Goal: Task Accomplishment & Management: Complete application form

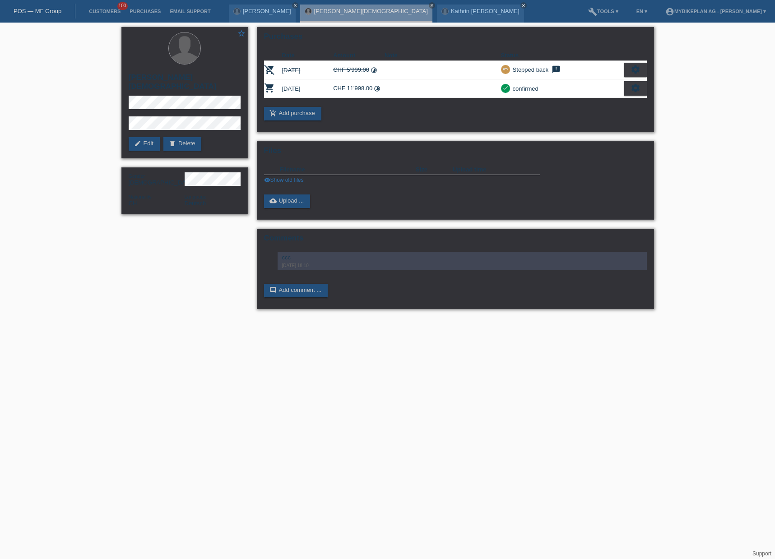
click at [20, 8] on link "POS — MF Group" at bounding box center [38, 11] width 48 height 7
click at [28, 9] on link "POS — MF Group" at bounding box center [38, 11] width 48 height 7
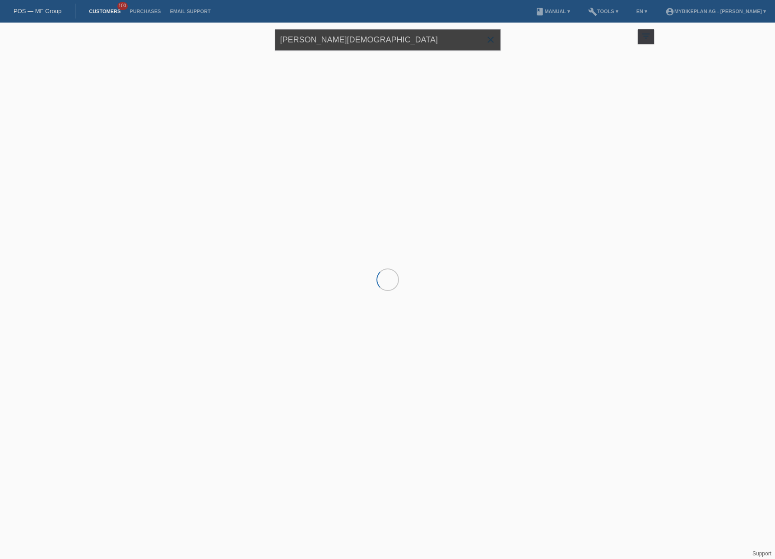
click at [331, 41] on input "[PERSON_NAME][DEMOGRAPHIC_DATA]" at bounding box center [388, 39] width 226 height 21
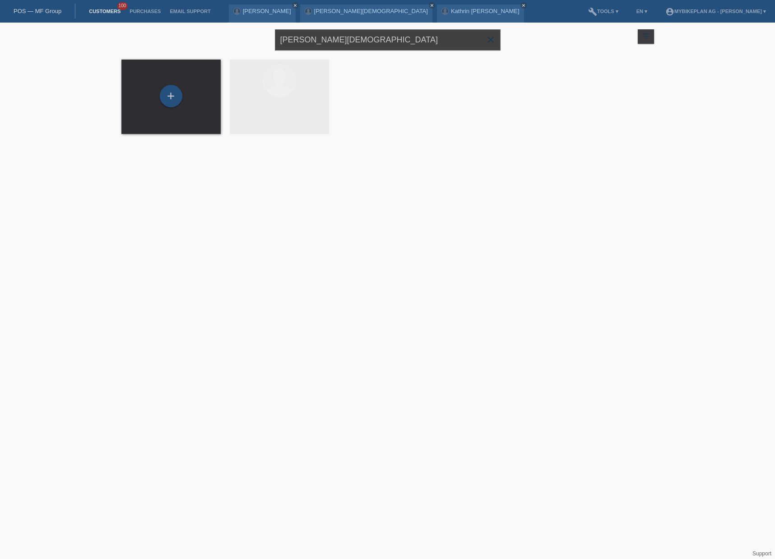
click at [331, 41] on input "[PERSON_NAME][DEMOGRAPHIC_DATA]" at bounding box center [388, 39] width 226 height 21
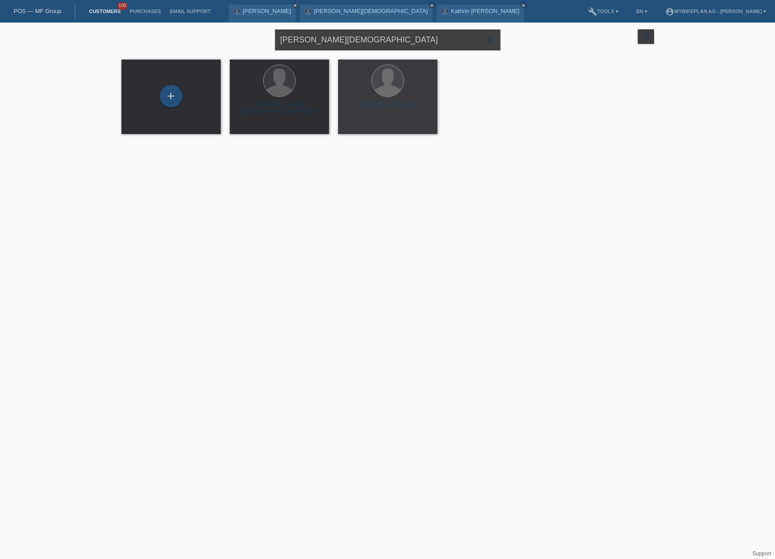
paste input "[PERSON_NAME]"
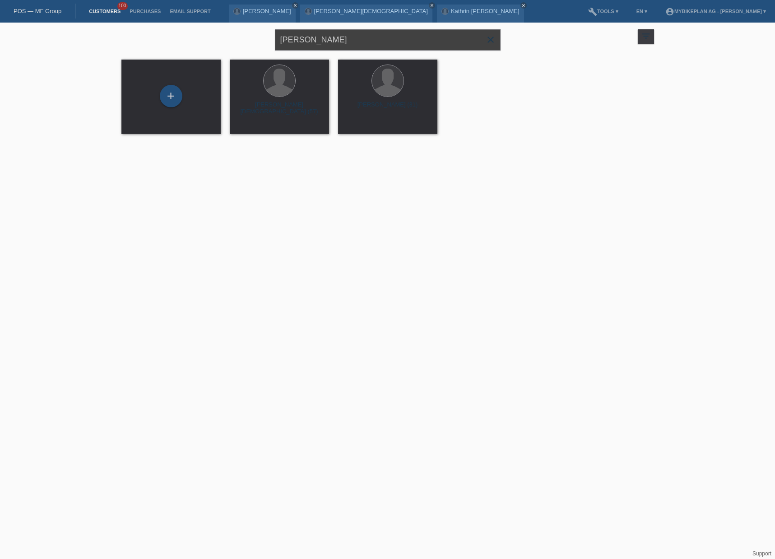
type input "Dominic Oldag"
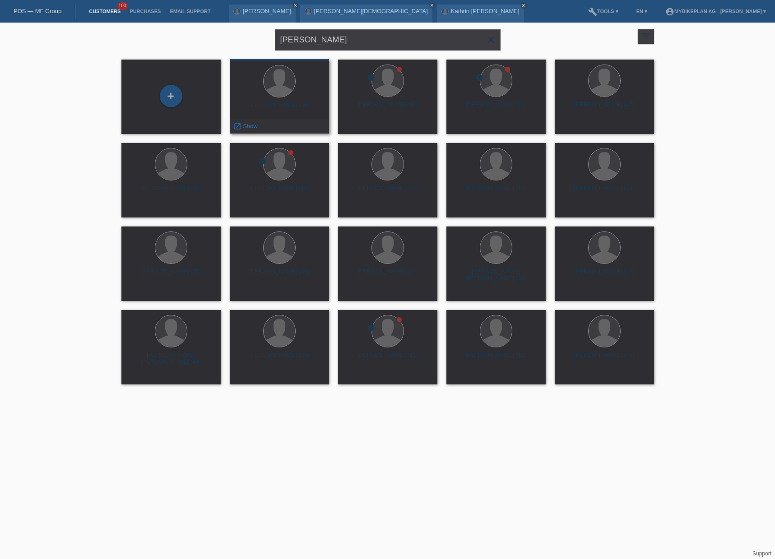
click at [273, 104] on div "Dominic Oldag (36)" at bounding box center [279, 109] width 85 height 14
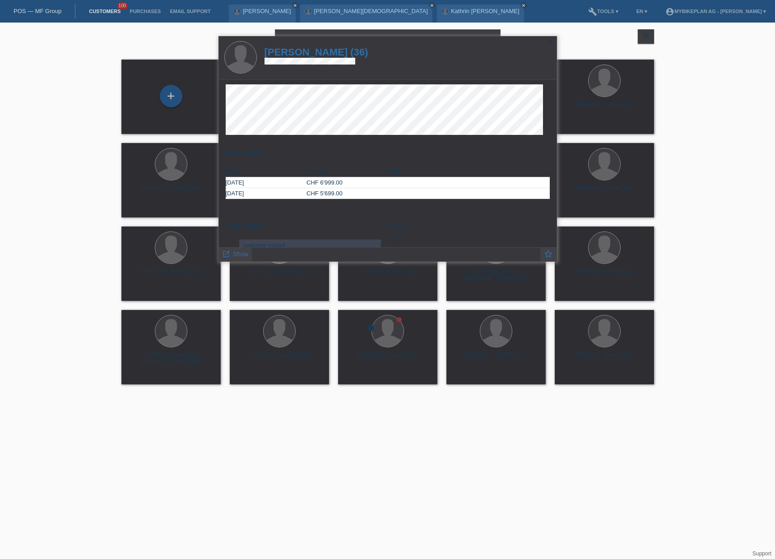
click at [329, 56] on h1 "Dominic Oldag (36)" at bounding box center [317, 52] width 104 height 11
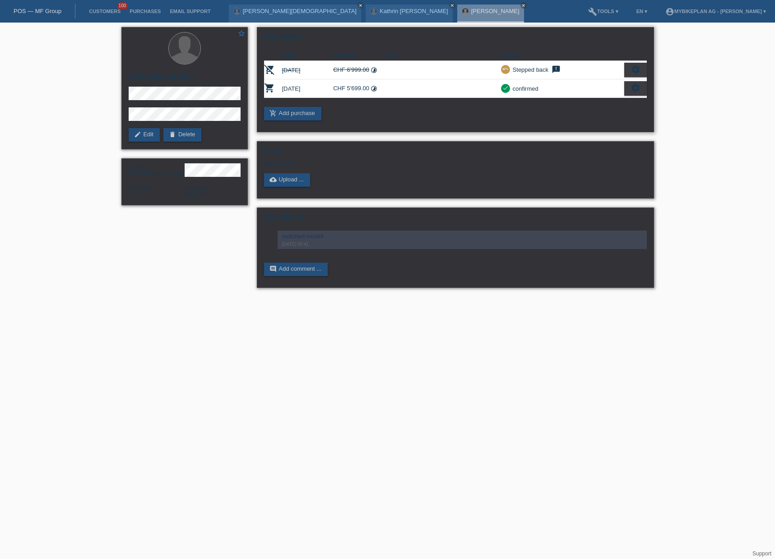
click at [638, 87] on icon "settings" at bounding box center [636, 88] width 10 height 10
click at [572, 99] on span "Show" at bounding box center [569, 103] width 18 height 11
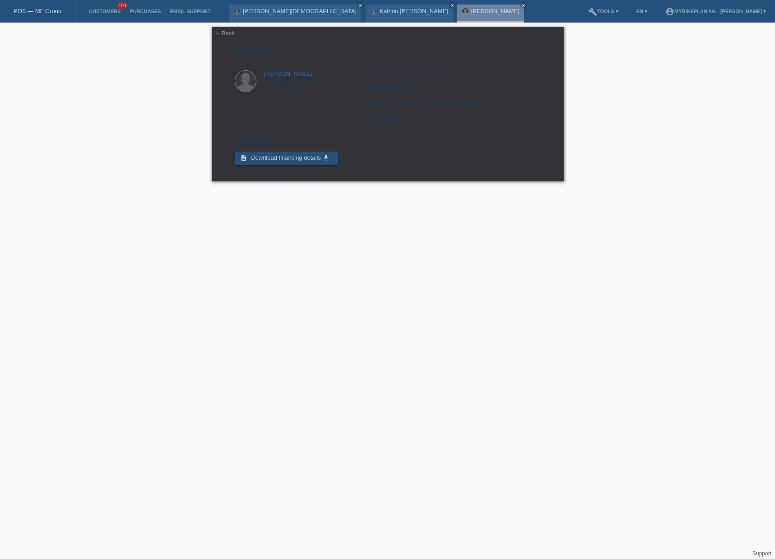
click at [31, 8] on link "POS — MF Group" at bounding box center [38, 11] width 48 height 7
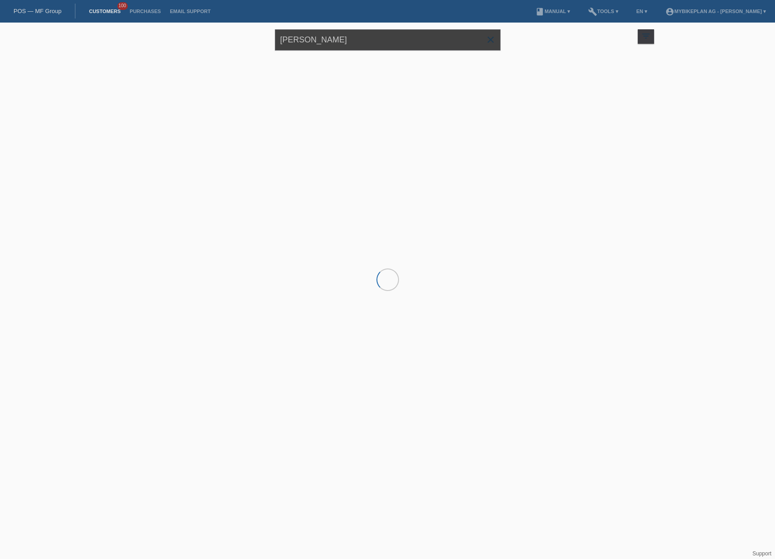
click at [306, 42] on input "[PERSON_NAME]" at bounding box center [388, 39] width 226 height 21
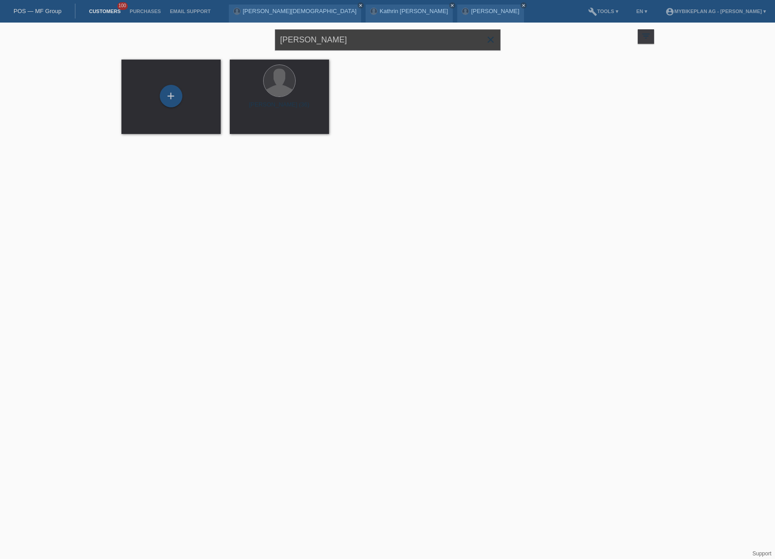
click at [306, 42] on input "[PERSON_NAME]" at bounding box center [388, 39] width 226 height 21
paste input "[PERSON_NAME]"
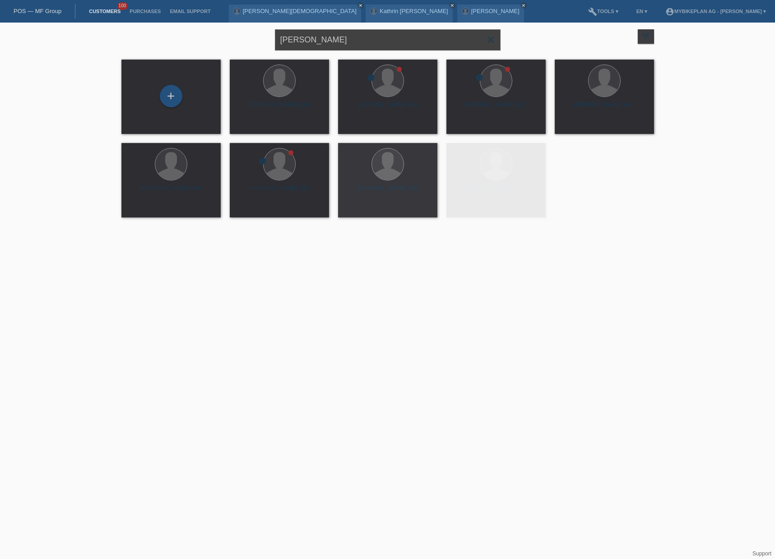
type input "[PERSON_NAME]"
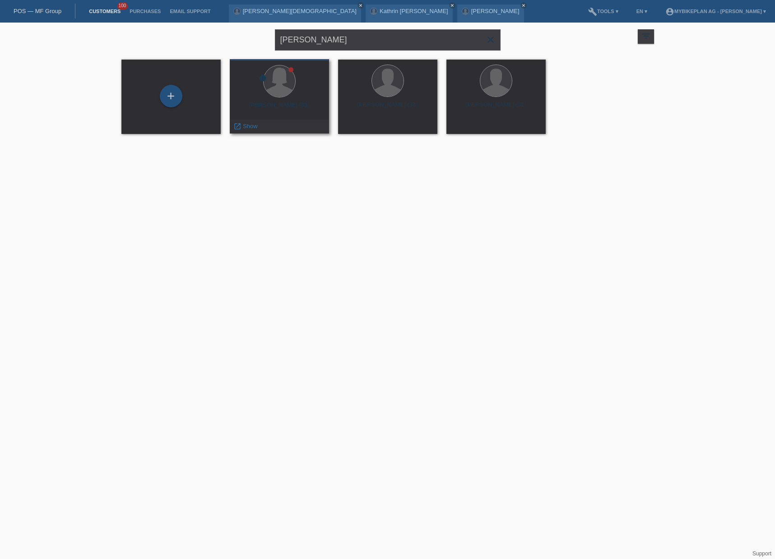
click at [287, 107] on div "[PERSON_NAME] (33)" at bounding box center [279, 109] width 85 height 14
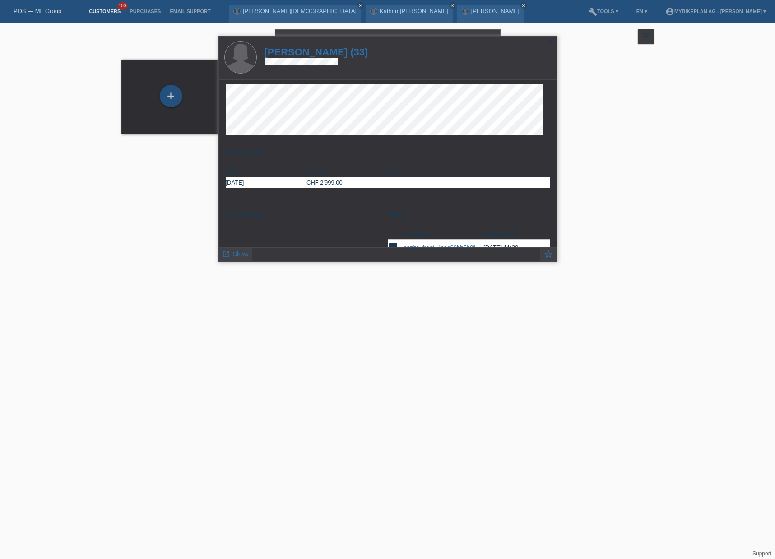
click at [297, 52] on h1 "[PERSON_NAME] (33)" at bounding box center [317, 52] width 104 height 11
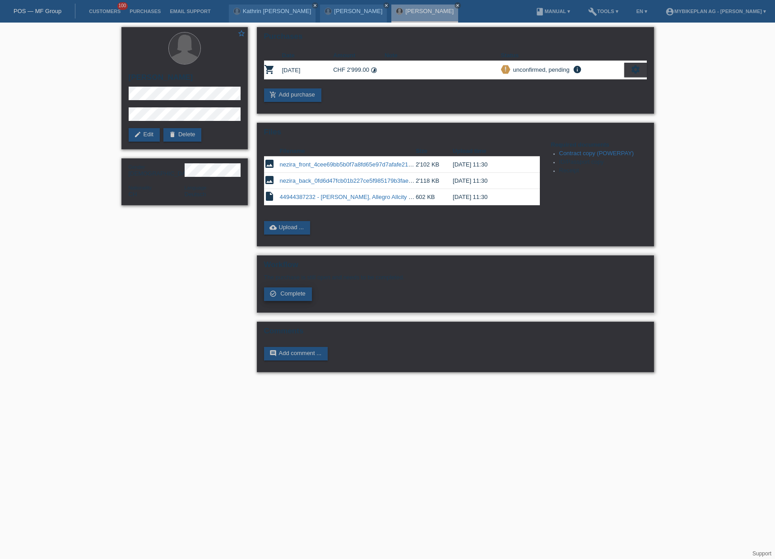
click at [290, 295] on span "Complete" at bounding box center [292, 293] width 25 height 7
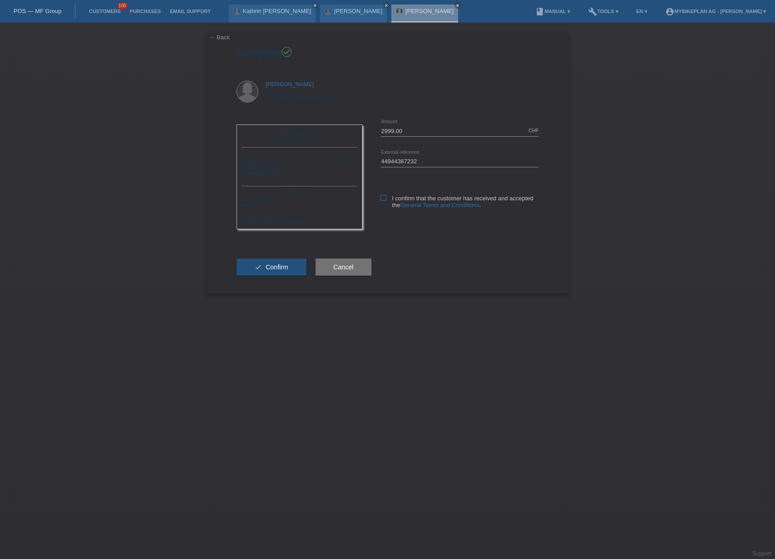
click at [381, 201] on label "I confirm that the customer has received and accepted the General Terms and Con…" at bounding box center [460, 202] width 159 height 14
click at [381, 201] on input "I confirm that the customer has received and accepted the General Terms and Con…" at bounding box center [384, 198] width 6 height 6
checkbox input "true"
click at [264, 270] on button "check Confirm" at bounding box center [272, 267] width 70 height 17
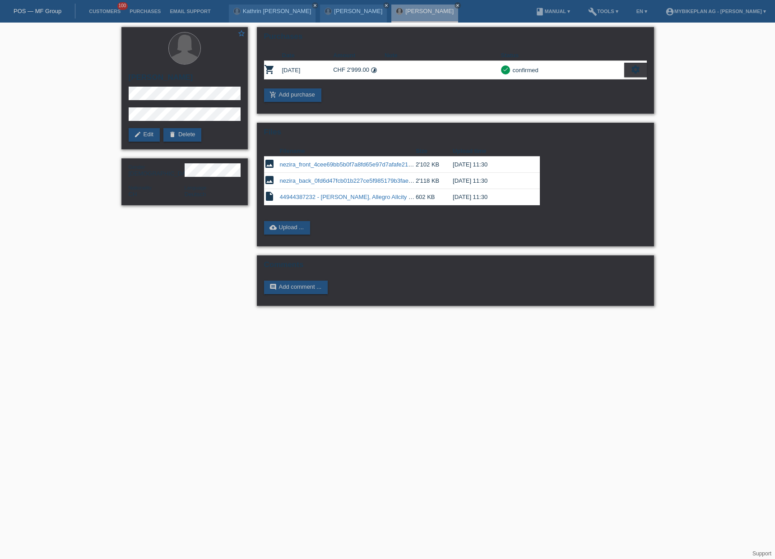
click at [42, 12] on link "POS — MF Group" at bounding box center [38, 11] width 48 height 7
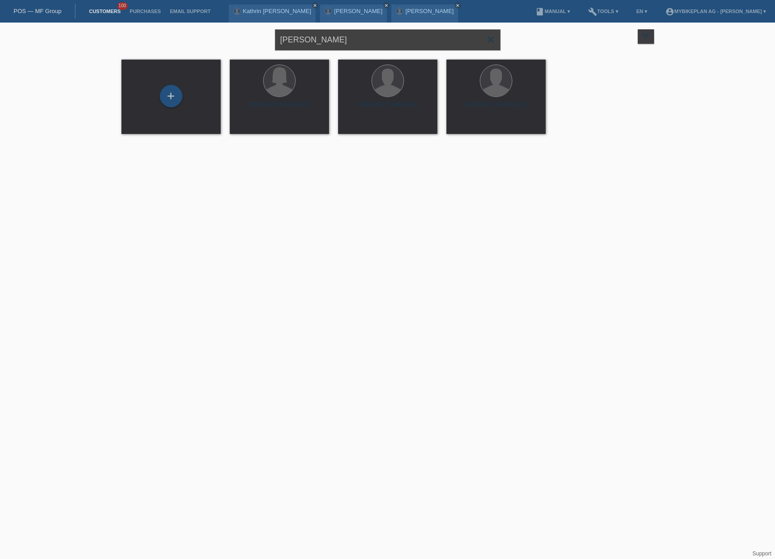
click at [306, 38] on input "[PERSON_NAME]" at bounding box center [388, 39] width 226 height 21
paste input "Rajic Zoran"
type input "Rajic Zoran"
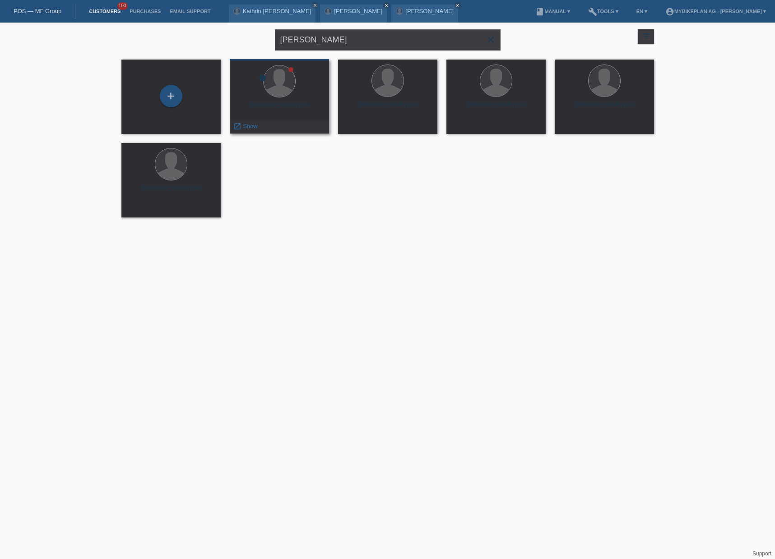
click at [282, 102] on div "Zoran Rajic (46)" at bounding box center [279, 109] width 85 height 14
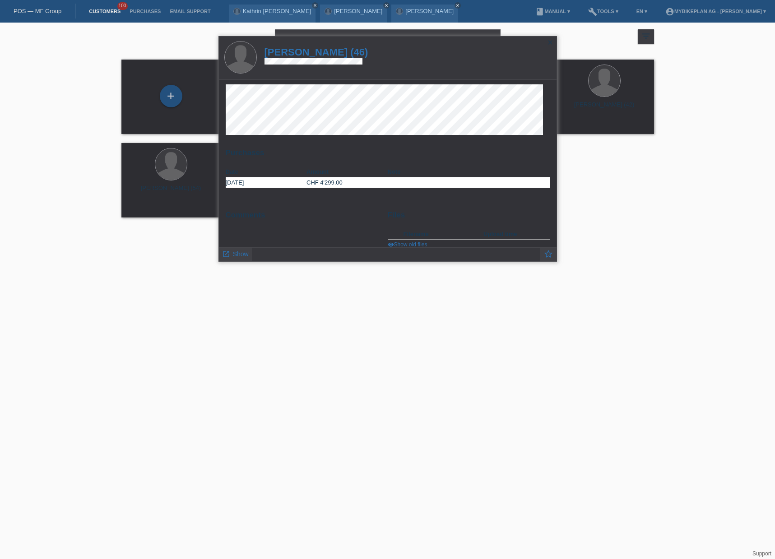
click at [314, 53] on h1 "Zoran Rajic (46)" at bounding box center [317, 52] width 104 height 11
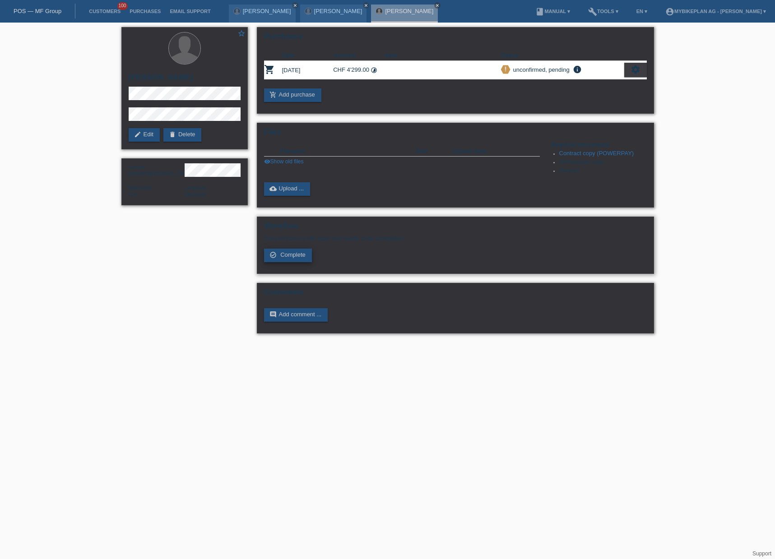
click at [292, 256] on span "Complete" at bounding box center [292, 255] width 25 height 7
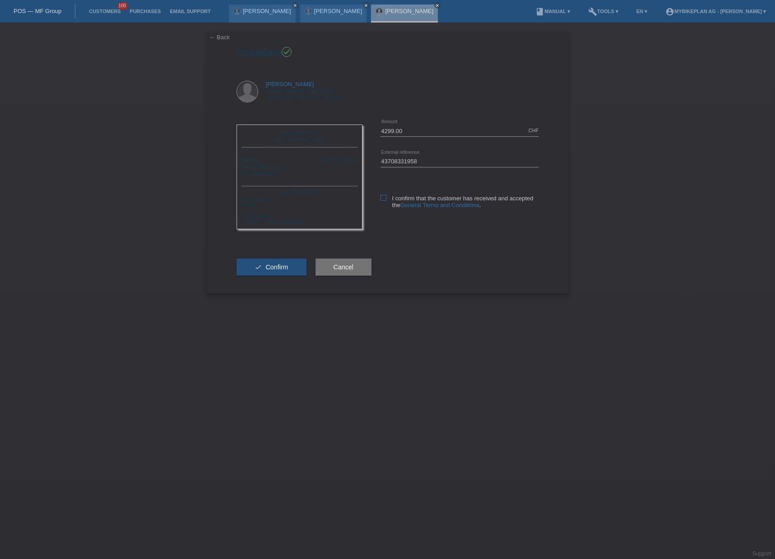
click at [383, 198] on icon at bounding box center [384, 198] width 6 height 6
click at [383, 198] on input "I confirm that the customer has received and accepted the General Terms and Con…" at bounding box center [384, 198] width 6 height 6
checkbox input "true"
click at [284, 269] on span "Confirm" at bounding box center [277, 267] width 23 height 7
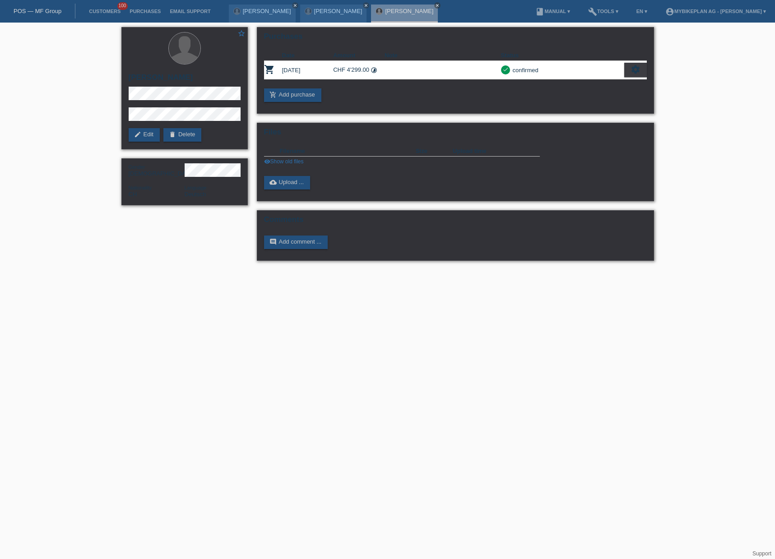
click at [44, 12] on link "POS — MF Group" at bounding box center [38, 11] width 48 height 7
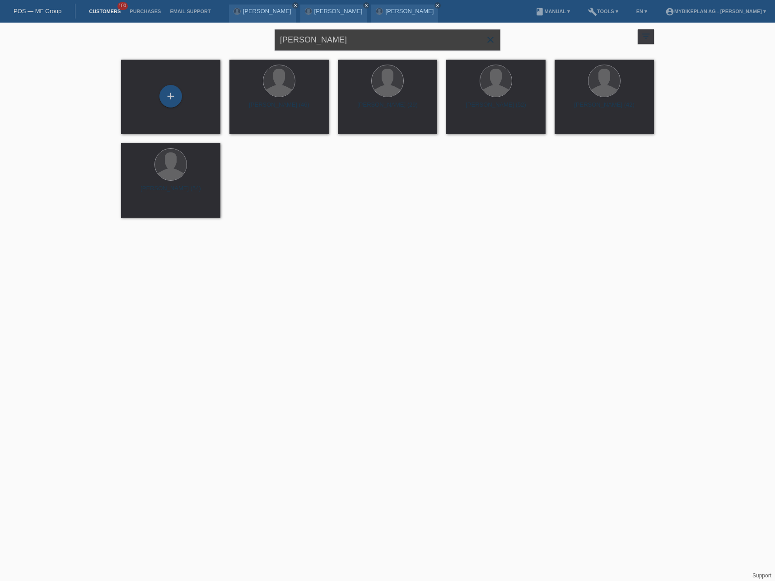
click at [339, 39] on input "Rajic Zoran" at bounding box center [388, 39] width 226 height 21
paste input "Dominique Mühlheim"
type input "Dominique Mühlheim"
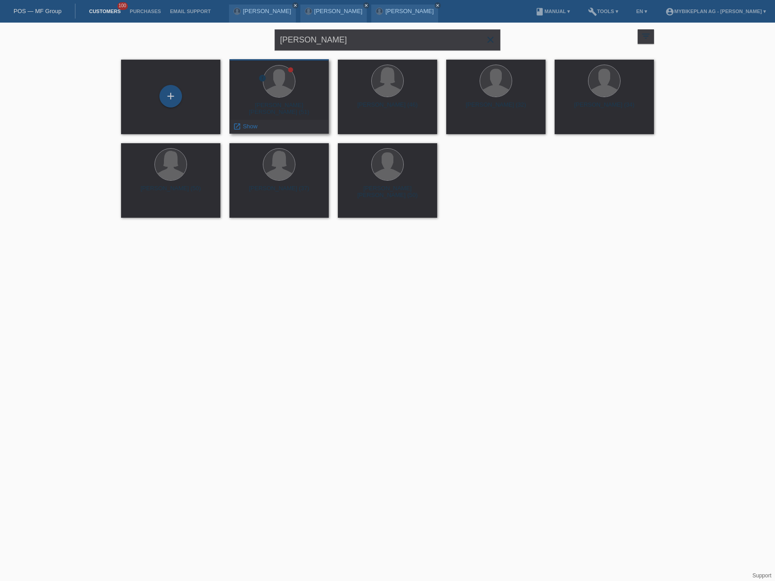
click at [293, 106] on div "Dominique Bernard Mühlheim (51)" at bounding box center [279, 109] width 85 height 14
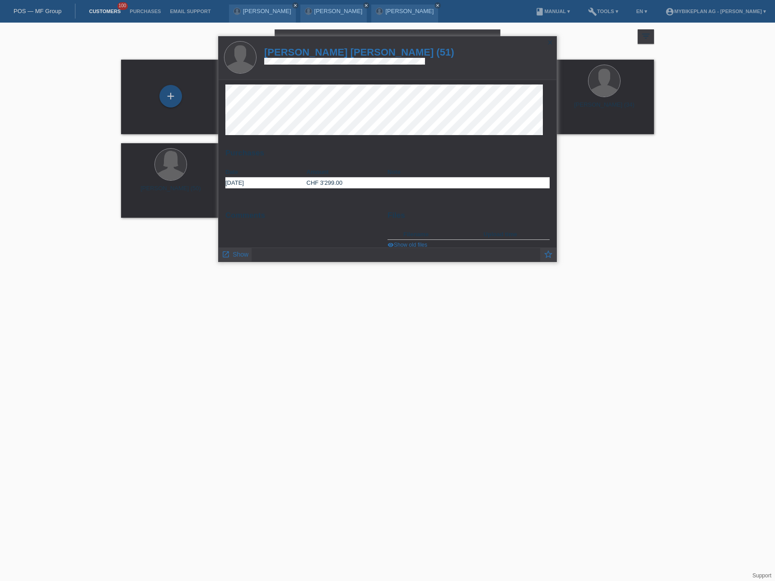
click at [304, 52] on h1 "Dominique Bernard Mühlheim (51)" at bounding box center [359, 52] width 190 height 11
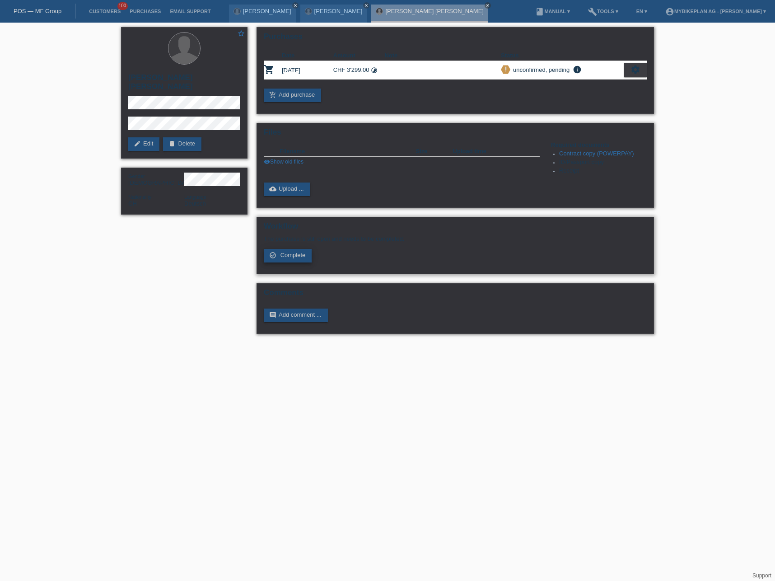
click at [282, 257] on span "Complete" at bounding box center [292, 255] width 25 height 7
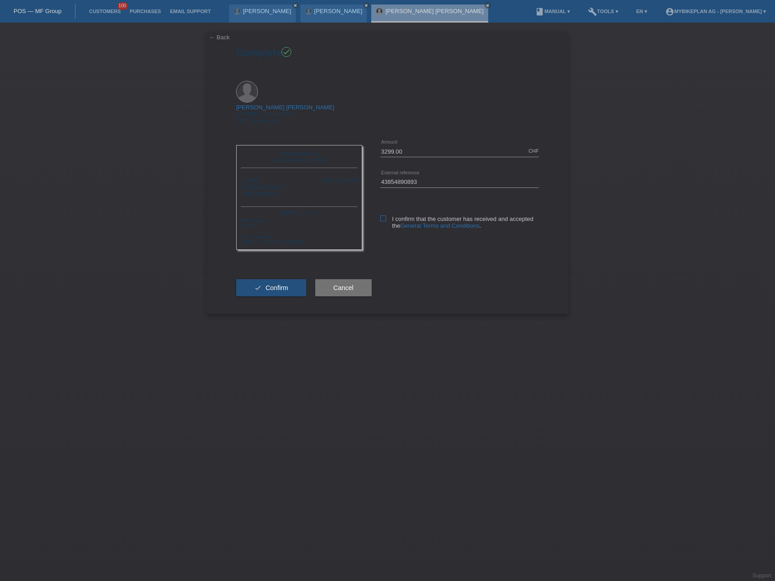
click at [380, 215] on icon at bounding box center [383, 218] width 6 height 6
click at [380, 215] on input "I confirm that the customer has received and accepted the General Terms and Con…" at bounding box center [383, 218] width 6 height 6
checkbox input "true"
click at [274, 284] on span "Confirm" at bounding box center [277, 287] width 23 height 7
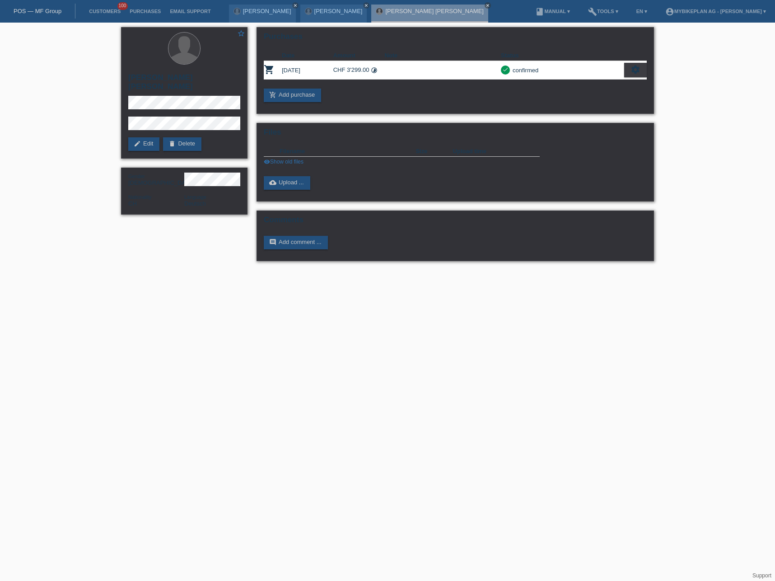
click at [58, 14] on link "POS — MF Group" at bounding box center [38, 11] width 48 height 7
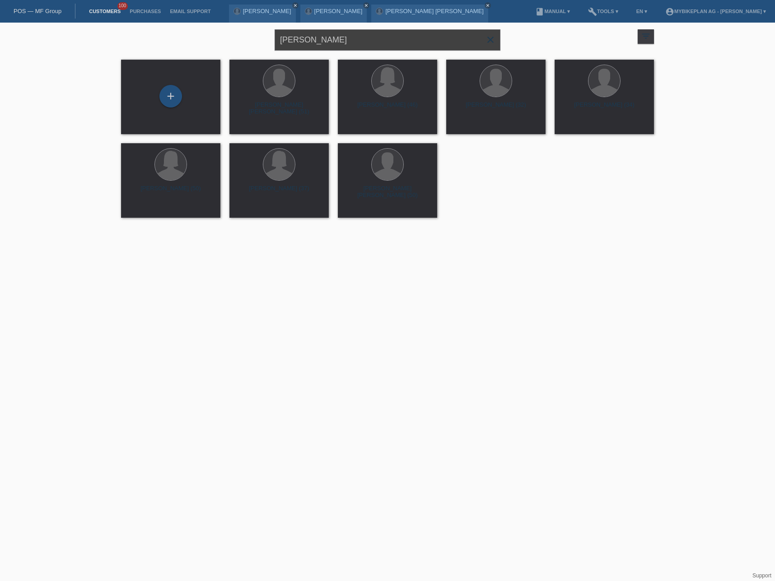
click at [369, 42] on input "[PERSON_NAME]" at bounding box center [388, 39] width 226 height 21
click at [369, 42] on input "Dominique Mühlheim" at bounding box center [388, 39] width 226 height 21
paste input "Philippe Bachmann"
type input "Philippe Bachmann"
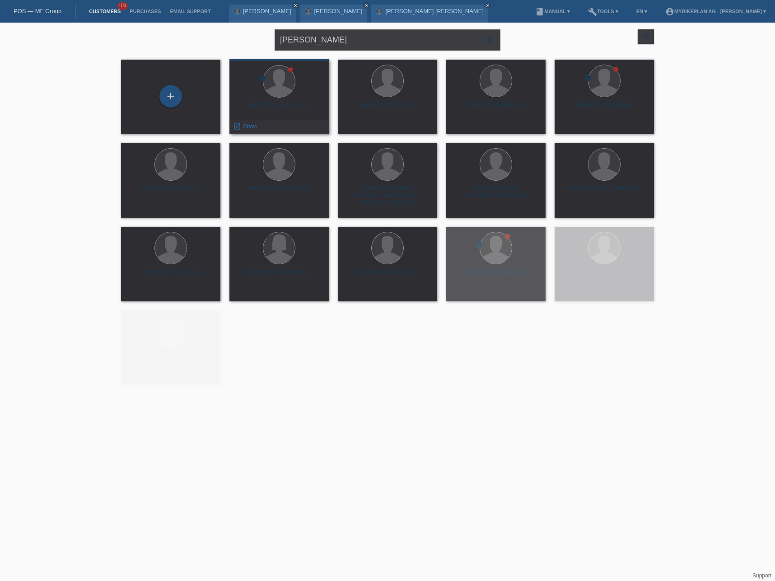
click at [271, 110] on div "Philippe Andreas Bachmann (47)" at bounding box center [279, 109] width 85 height 14
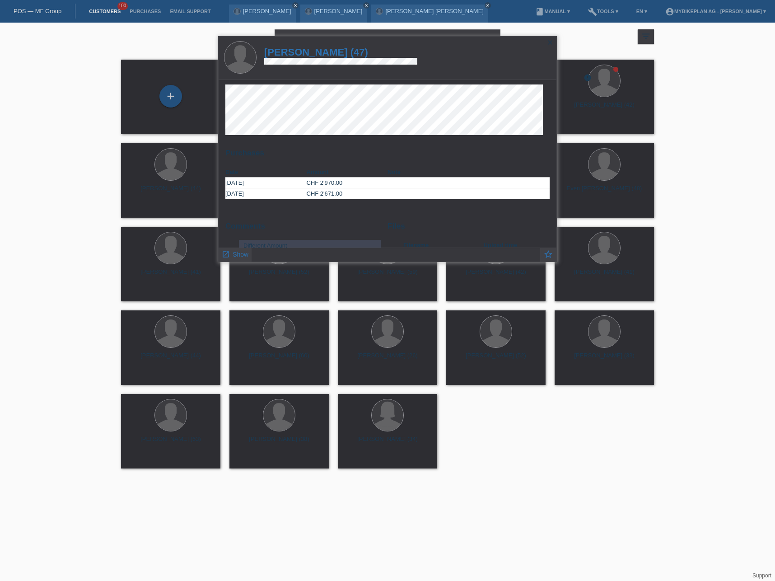
click at [303, 56] on h1 "Philippe Andreas Bachmann (47)" at bounding box center [340, 52] width 153 height 11
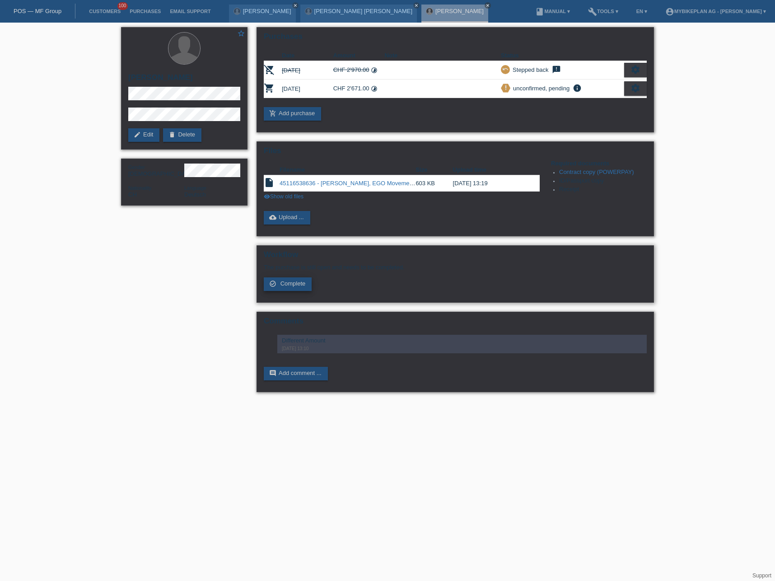
click at [289, 283] on span "Complete" at bounding box center [292, 283] width 25 height 7
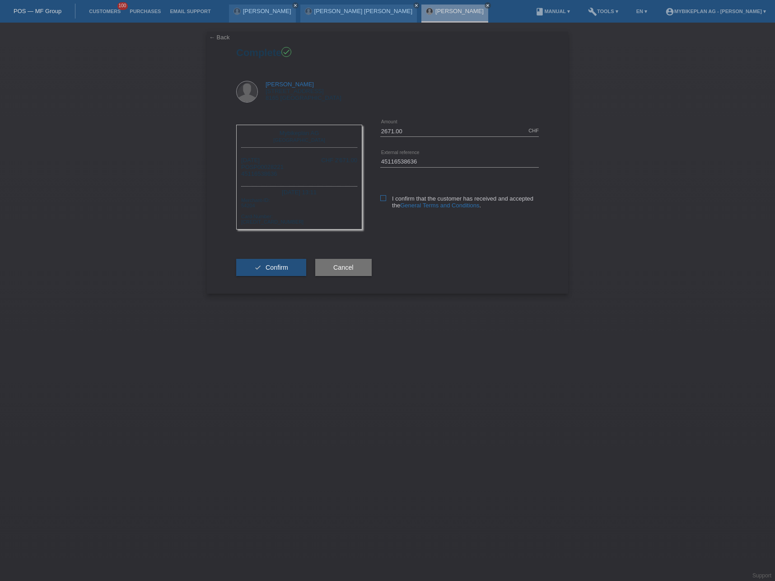
click at [383, 200] on icon at bounding box center [383, 198] width 6 height 6
click at [383, 200] on input "I confirm that the customer has received and accepted the General Terms and Con…" at bounding box center [383, 198] width 6 height 6
checkbox input "true"
click at [285, 270] on span "Confirm" at bounding box center [277, 267] width 23 height 7
